Goal: Navigation & Orientation: Understand site structure

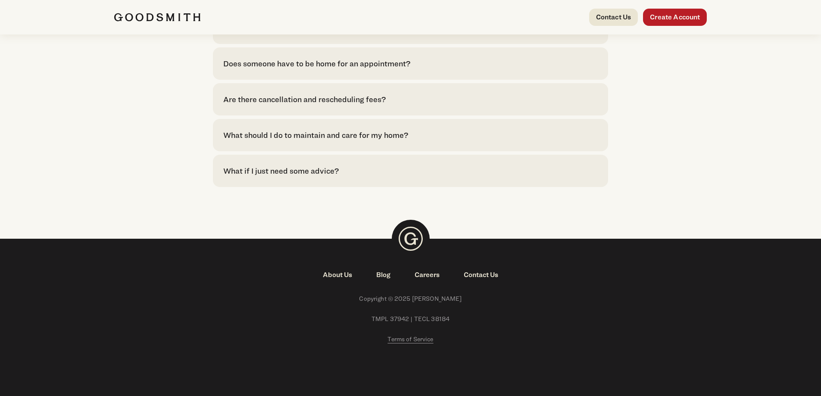
scroll to position [1986, 0]
click at [336, 272] on link "About Us" at bounding box center [337, 275] width 53 height 10
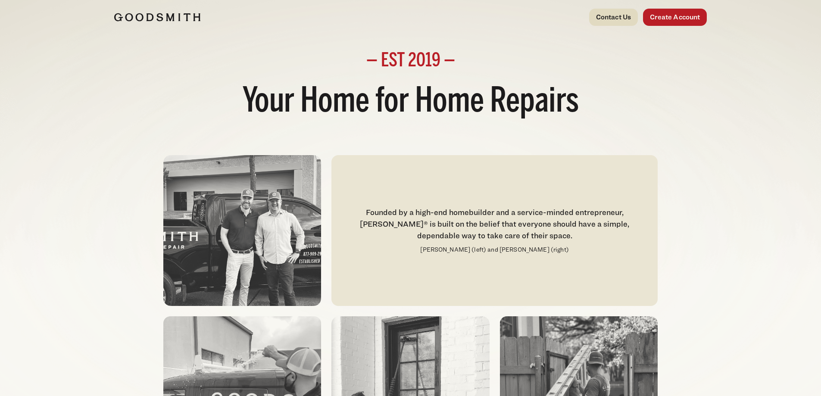
click at [611, 16] on link "Contact Us" at bounding box center [613, 17] width 49 height 17
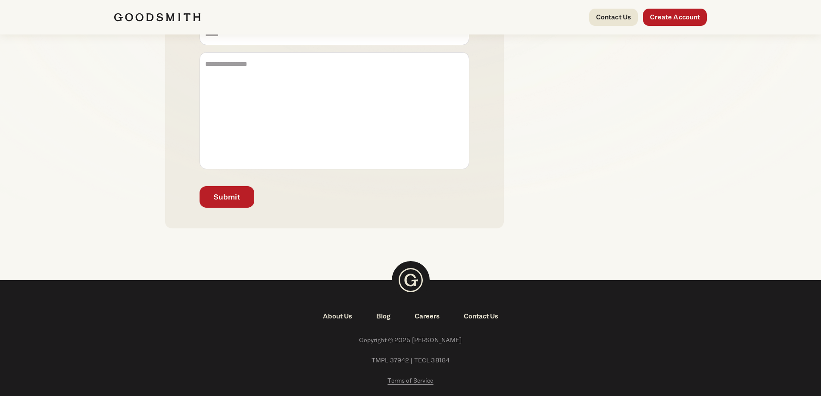
scroll to position [297, 0]
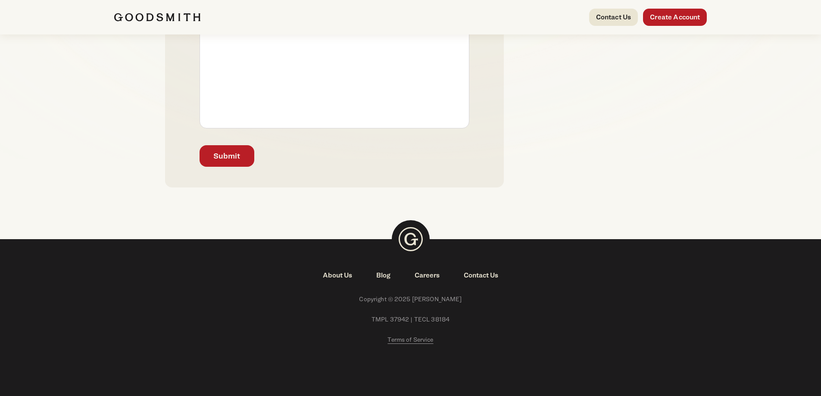
click at [336, 273] on link "About Us" at bounding box center [337, 275] width 53 height 10
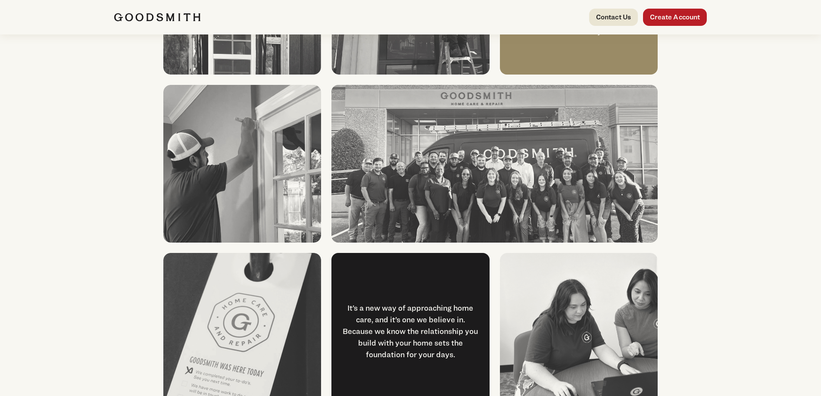
scroll to position [1120, 0]
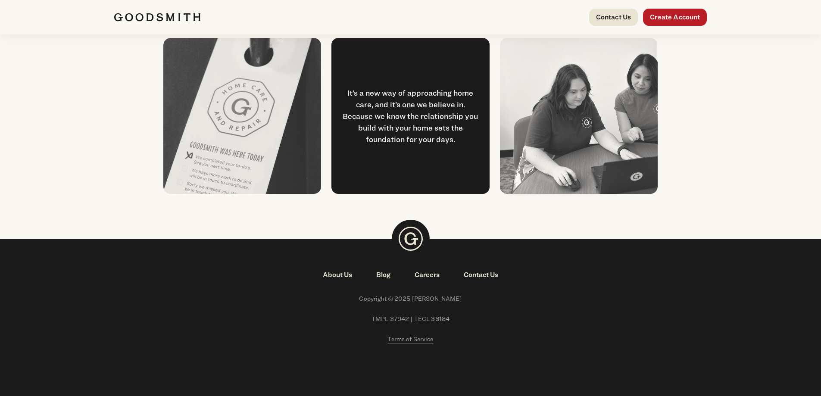
click at [386, 274] on link "Blog" at bounding box center [383, 275] width 38 height 10
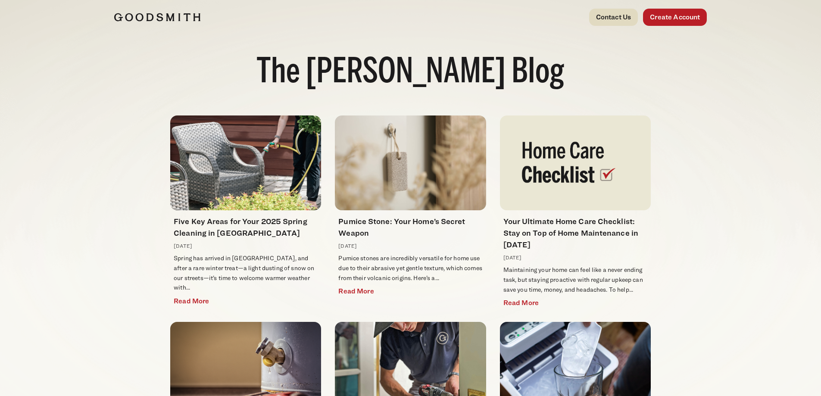
click at [599, 23] on link "Contact Us" at bounding box center [613, 17] width 49 height 17
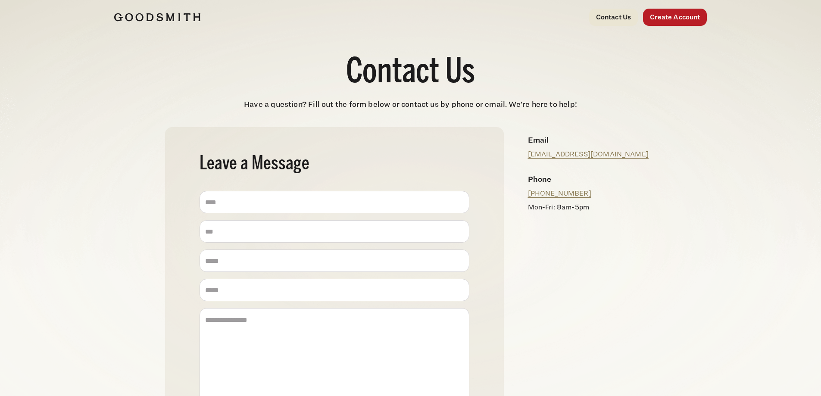
click at [160, 13] on img at bounding box center [157, 17] width 86 height 9
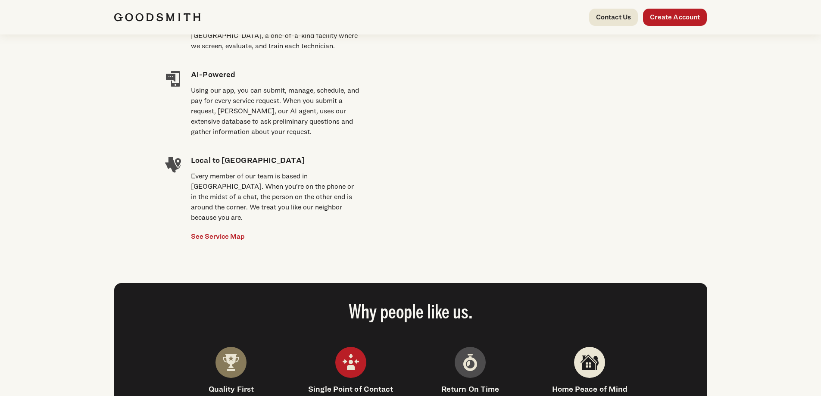
scroll to position [690, 0]
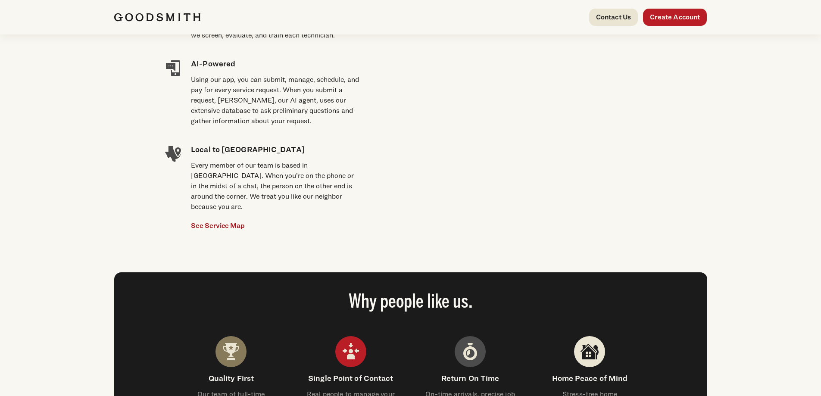
click at [236, 221] on link "See Service Map" at bounding box center [218, 226] width 54 height 10
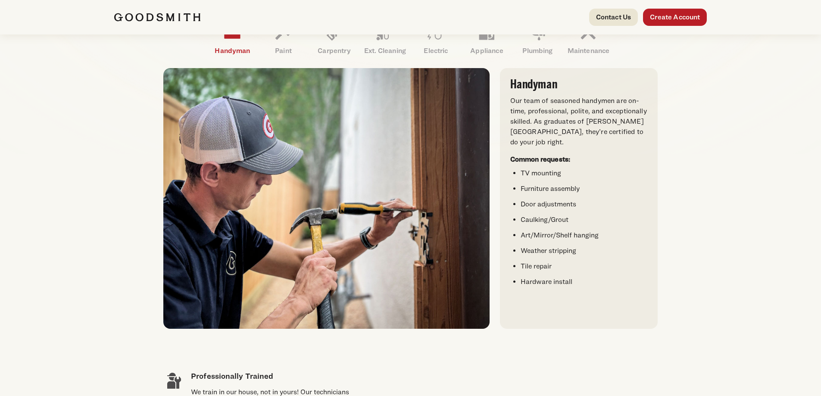
scroll to position [0, 0]
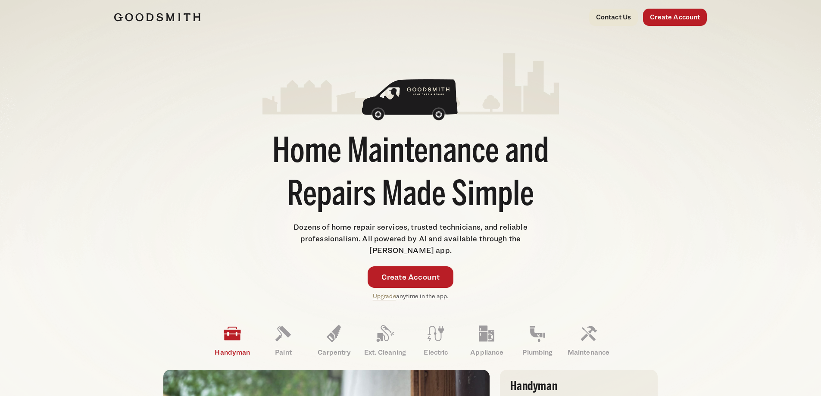
drag, startPoint x: 378, startPoint y: 396, endPoint x: 128, endPoint y: 289, distance: 272.3
click at [128, 289] on div "Home Maintenance and Repairs Made Simple Dozens of home repair services, truste…" at bounding box center [410, 176] width 593 height 249
